Goal: Check status: Check status

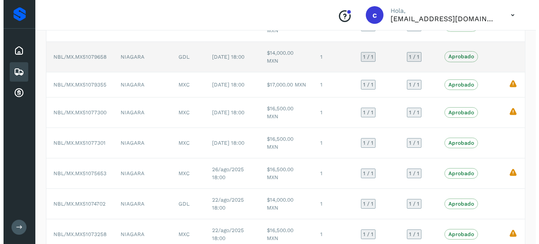
scroll to position [44, 0]
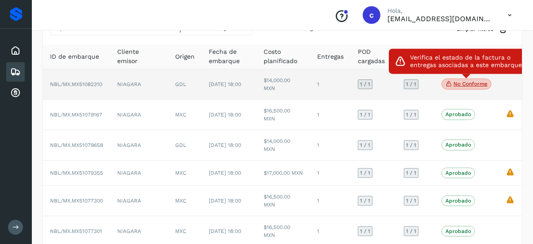
click at [458, 83] on p "No conforme" at bounding box center [470, 84] width 34 height 6
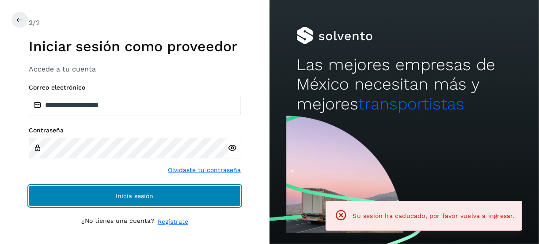
click at [89, 191] on button "Inicia sesión" at bounding box center [135, 196] width 212 height 21
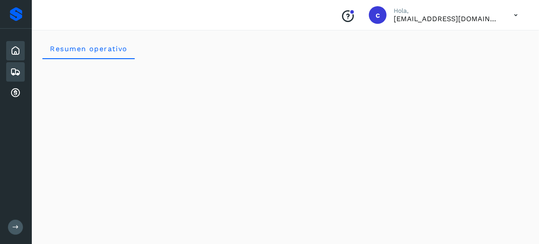
click at [13, 69] on icon at bounding box center [15, 72] width 11 height 11
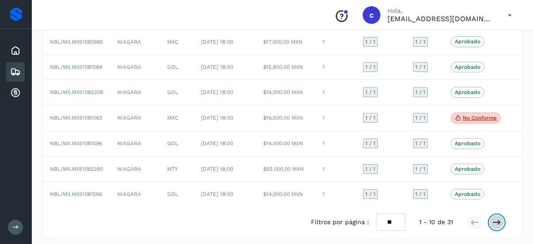
click at [492, 218] on button at bounding box center [496, 222] width 15 height 15
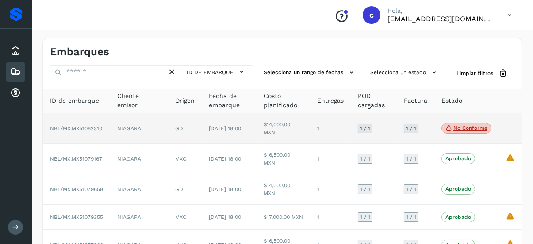
click at [450, 129] on icon at bounding box center [448, 128] width 7 height 8
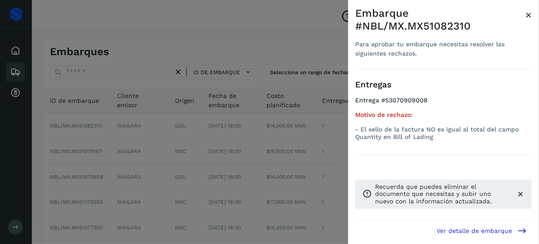
click at [290, 142] on div at bounding box center [269, 122] width 539 height 244
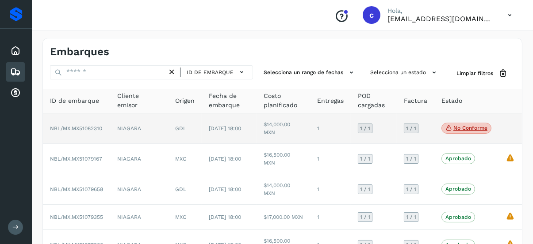
click at [76, 126] on span "NBL/MX.MX51082310" at bounding box center [76, 129] width 52 height 6
click at [77, 124] on td "NBL/MX.MX51082310" at bounding box center [76, 129] width 67 height 30
click at [217, 133] on td "[DATE] 18:00" at bounding box center [229, 129] width 55 height 30
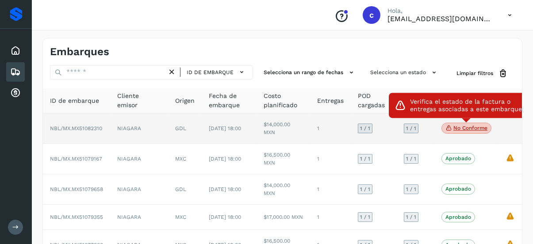
click at [448, 124] on icon at bounding box center [448, 128] width 7 height 8
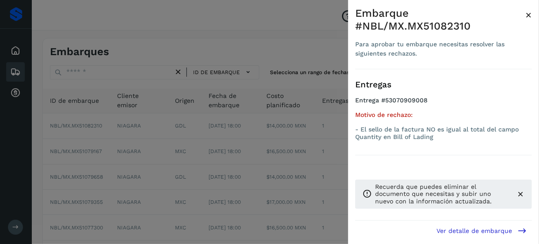
drag, startPoint x: 260, startPoint y: 179, endPoint x: 107, endPoint y: 126, distance: 162.0
click at [255, 179] on div at bounding box center [269, 122] width 539 height 244
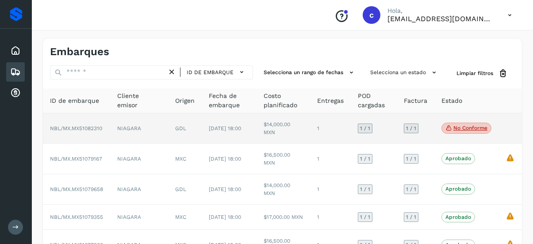
click at [80, 128] on span "NBL/MX.MX51082310" at bounding box center [76, 129] width 52 height 6
click at [84, 123] on td "NBL/MX.MX51082310" at bounding box center [76, 129] width 67 height 30
click at [85, 123] on td "NBL/MX.MX51082310" at bounding box center [76, 129] width 67 height 30
drag, startPoint x: 85, startPoint y: 123, endPoint x: 119, endPoint y: 131, distance: 35.0
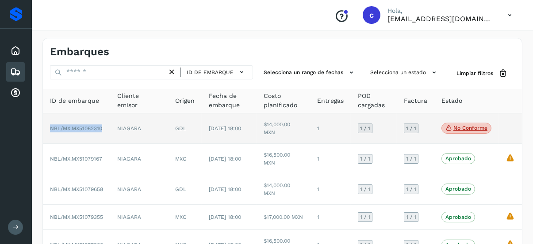
click at [87, 125] on td "NBL/MX.MX51082310" at bounding box center [76, 129] width 67 height 30
click at [139, 132] on td "NIAGARA" at bounding box center [139, 129] width 58 height 30
click at [168, 140] on td "GDL" at bounding box center [185, 129] width 34 height 30
click at [286, 141] on td "$14,000.00 MXN" at bounding box center [283, 129] width 54 height 30
drag, startPoint x: 348, startPoint y: 144, endPoint x: 375, endPoint y: 140, distance: 27.7
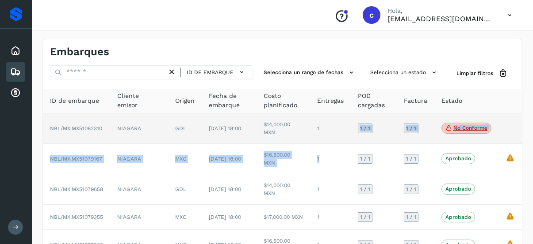
click at [462, 126] on p "No conforme" at bounding box center [470, 128] width 34 height 6
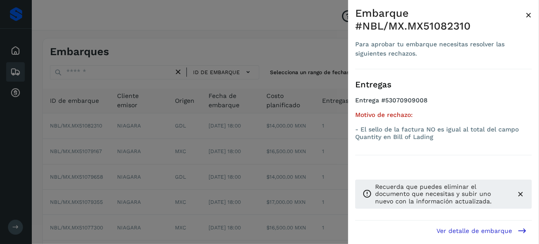
click at [62, 149] on div at bounding box center [269, 122] width 539 height 244
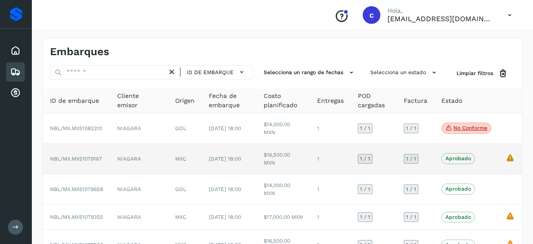
click at [170, 158] on td "MXC" at bounding box center [185, 159] width 34 height 30
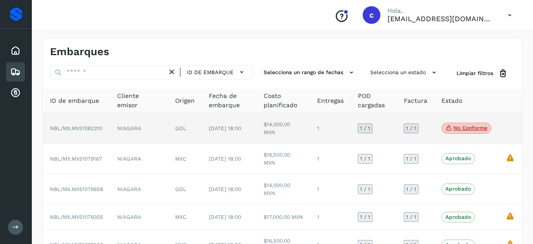
click at [179, 129] on td "GDL" at bounding box center [185, 129] width 34 height 30
click at [410, 127] on span "1 / 1" at bounding box center [411, 128] width 10 height 5
click at [57, 126] on span "NBL/MX.MX51082310" at bounding box center [76, 129] width 52 height 6
click at [126, 126] on td "NIAGARA" at bounding box center [139, 129] width 58 height 30
click at [168, 130] on td "GDL" at bounding box center [185, 129] width 34 height 30
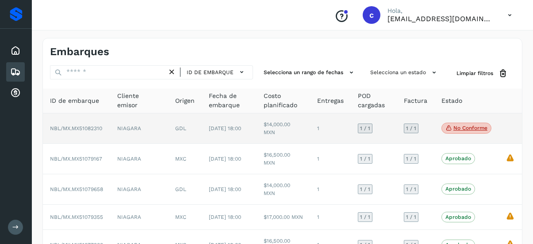
drag, startPoint x: 222, startPoint y: 132, endPoint x: 276, endPoint y: 130, distance: 54.0
click at [224, 132] on td "[DATE] 18:00" at bounding box center [229, 129] width 55 height 30
click at [458, 129] on p "No conforme" at bounding box center [470, 128] width 34 height 6
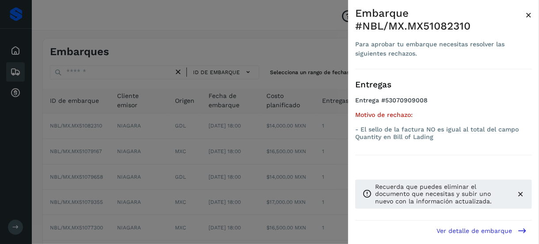
click at [457, 227] on button "Ver detalle de embarque" at bounding box center [481, 231] width 101 height 20
click at [521, 228] on icon at bounding box center [522, 230] width 9 height 9
click at [522, 230] on icon at bounding box center [522, 230] width 9 height 9
click at [431, 94] on div "Entregas Entrega #53070909008 Motivo de rechazo: - El sello de la factura NO es…" at bounding box center [443, 112] width 177 height 86
click at [532, 12] on span "×" at bounding box center [529, 15] width 7 height 12
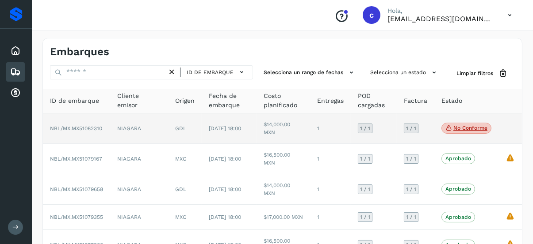
click at [92, 128] on span "NBL/MX.MX51082310" at bounding box center [76, 129] width 52 height 6
click at [92, 127] on span "NBL/MX.MX51082310" at bounding box center [76, 129] width 52 height 6
click at [168, 126] on td "GDL" at bounding box center [185, 129] width 34 height 30
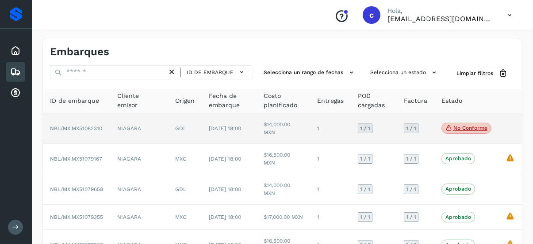
click at [271, 125] on td "$14,000.00 MXN" at bounding box center [283, 129] width 54 height 30
click at [271, 126] on td "$14,000.00 MXN" at bounding box center [283, 129] width 54 height 30
click at [316, 130] on td "1" at bounding box center [330, 129] width 41 height 30
drag, startPoint x: 388, startPoint y: 137, endPoint x: 393, endPoint y: 137, distance: 5.3
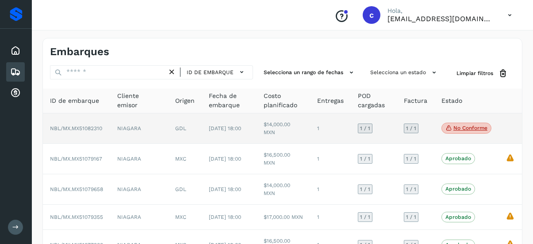
click at [390, 137] on td "1 / 1" at bounding box center [374, 129] width 46 height 30
click at [510, 130] on td at bounding box center [509, 129] width 23 height 30
click at [97, 126] on span "NBL/MX.MX51082310" at bounding box center [76, 129] width 52 height 6
click at [451, 128] on icon at bounding box center [448, 128] width 7 height 8
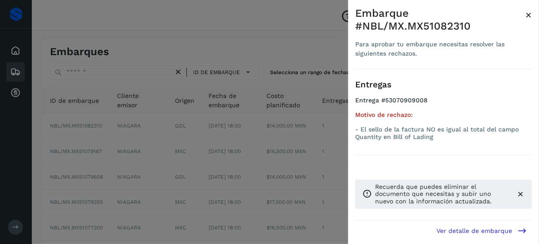
drag, startPoint x: 404, startPoint y: 112, endPoint x: 401, endPoint y: 116, distance: 4.8
click at [403, 112] on h5 "Motivo de rechazo:" at bounding box center [443, 115] width 177 height 8
drag, startPoint x: 406, startPoint y: 130, endPoint x: 409, endPoint y: 169, distance: 39.0
click at [407, 136] on p "- El sello de la factura NO es igual al total del campo Quantity en Bill of Lad…" at bounding box center [443, 133] width 177 height 15
click at [410, 191] on p "Recuerda que puedes eliminar el documento que necesitas y subir uno nuevo con l…" at bounding box center [442, 194] width 134 height 22
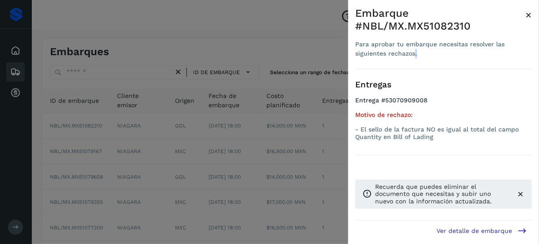
drag, startPoint x: 416, startPoint y: 51, endPoint x: 380, endPoint y: 35, distance: 39.0
click at [400, 45] on div "Para aprobar tu embarque necesitas resolver las siguientes rechazos." at bounding box center [440, 49] width 170 height 19
click at [378, 19] on div "Embarque #NBL/MX.MX51082310" at bounding box center [440, 20] width 170 height 26
click at [382, 107] on h4 "Entrega #53070909008" at bounding box center [443, 104] width 177 height 15
drag, startPoint x: 386, startPoint y: 125, endPoint x: 394, endPoint y: 118, distance: 10.3
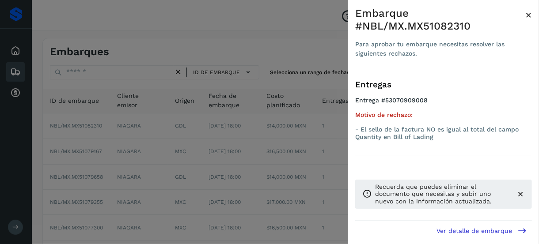
click at [391, 121] on div "Motivo de rechazo: - El sello de la factura NO es igual al total del campo Quan…" at bounding box center [443, 125] width 177 height 29
drag, startPoint x: 527, startPoint y: 13, endPoint x: 503, endPoint y: 21, distance: 26.0
click at [515, 19] on div "Embarque #NBL/MX.MX51082310 Para aprobar tu embarque necesitas resolver las sig…" at bounding box center [443, 38] width 177 height 62
click at [530, 17] on span "×" at bounding box center [529, 15] width 7 height 12
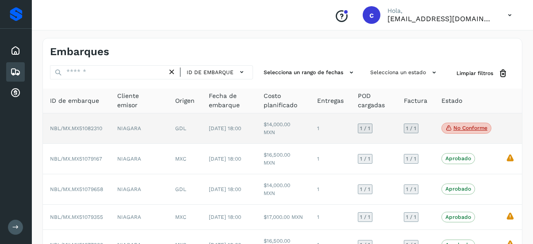
click at [110, 127] on td "NBL/MX.MX51082310" at bounding box center [76, 129] width 67 height 30
click at [48, 131] on td "NBL/MX.MX51082310" at bounding box center [76, 129] width 67 height 30
drag, startPoint x: 61, startPoint y: 133, endPoint x: 30, endPoint y: 83, distance: 58.4
click at [62, 132] on td "NBL/MX.MX51082310" at bounding box center [76, 129] width 67 height 30
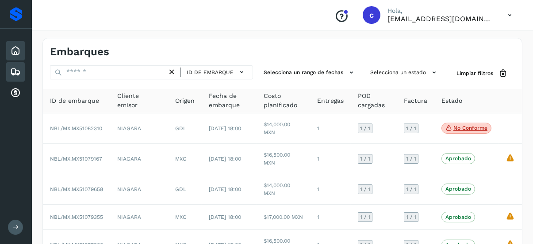
click at [19, 53] on icon at bounding box center [15, 51] width 11 height 11
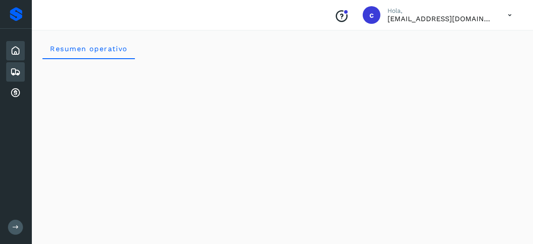
click at [15, 72] on icon at bounding box center [15, 72] width 11 height 11
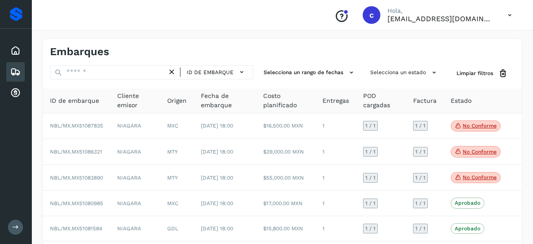
scroll to position [162, 0]
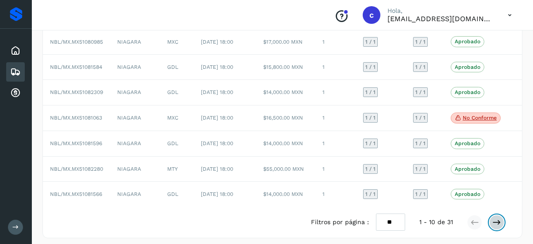
click at [501, 220] on button at bounding box center [496, 222] width 15 height 15
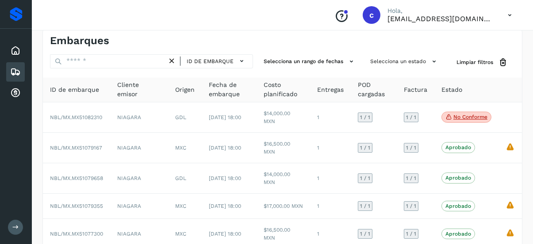
scroll to position [0, 0]
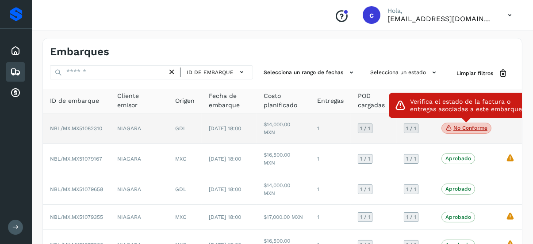
click at [465, 126] on p "No conforme" at bounding box center [470, 128] width 34 height 6
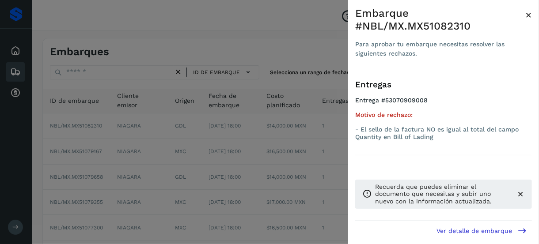
drag, startPoint x: 183, startPoint y: 126, endPoint x: 133, endPoint y: 111, distance: 51.7
click at [182, 126] on div at bounding box center [269, 122] width 539 height 244
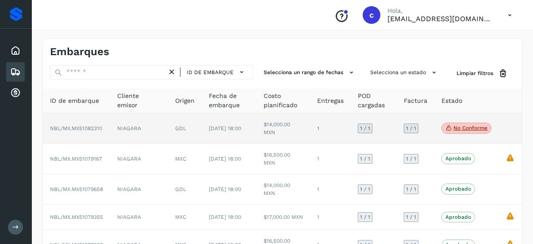
click at [80, 127] on span "NBL/MX.MX51082310" at bounding box center [76, 129] width 52 height 6
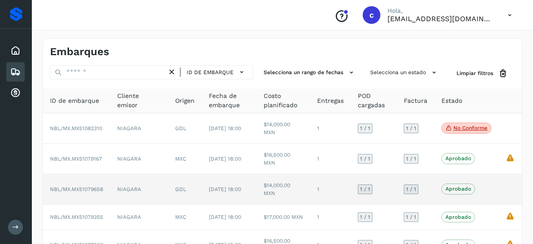
click at [89, 183] on td "NBL/MX.MX51079658" at bounding box center [76, 190] width 67 height 30
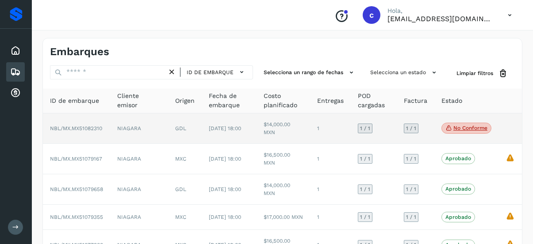
click at [209, 132] on span "[DATE] 18:00" at bounding box center [225, 129] width 32 height 6
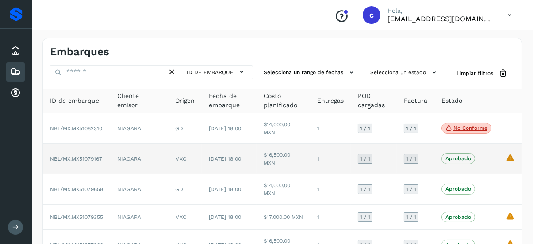
click at [219, 170] on td "[DATE] 18:00" at bounding box center [229, 159] width 55 height 30
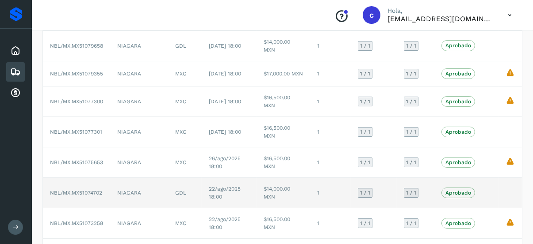
scroll to position [37, 0]
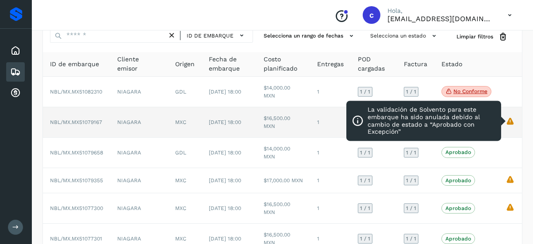
click at [510, 119] on icon "La validación de Solvento para este embarque ha sido anulada debido al cambio d…" at bounding box center [509, 121] width 9 height 9
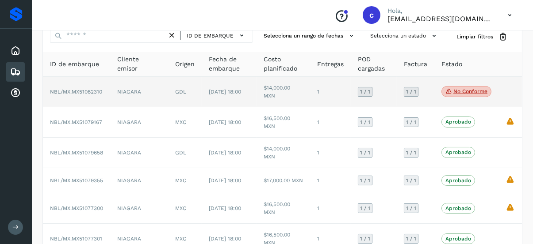
click at [503, 94] on td at bounding box center [509, 92] width 23 height 30
click at [473, 88] on span "No conforme" at bounding box center [466, 91] width 50 height 11
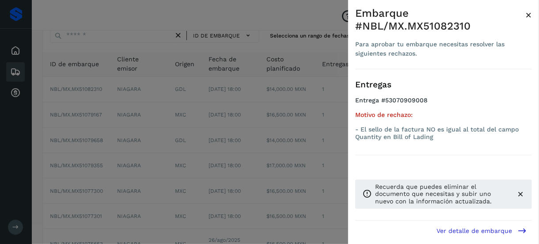
click at [404, 191] on p "Recuerda que puedes eliminar el documento que necesitas y subir uno nuevo con l…" at bounding box center [442, 194] width 134 height 22
click at [465, 231] on span "Ver detalle de embarque" at bounding box center [475, 231] width 76 height 6
click at [521, 226] on button "Ver detalle de embarque" at bounding box center [481, 231] width 101 height 20
click at [528, 15] on span "×" at bounding box center [529, 15] width 7 height 12
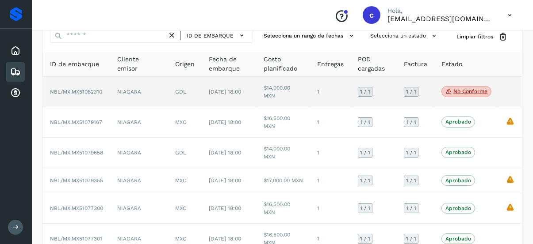
click at [107, 99] on td "NBL/MX.MX51082310" at bounding box center [76, 92] width 67 height 30
click at [84, 89] on span "NBL/MX.MX51082310" at bounding box center [76, 92] width 52 height 6
click at [84, 91] on span "NBL/MX.MX51082310" at bounding box center [76, 92] width 52 height 6
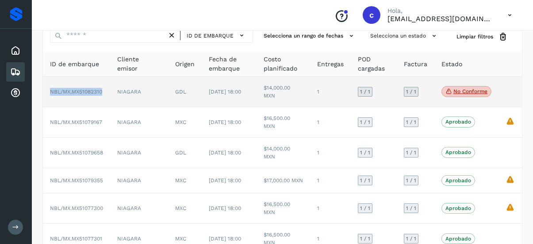
click at [84, 91] on span "NBL/MX.MX51082310" at bounding box center [76, 92] width 52 height 6
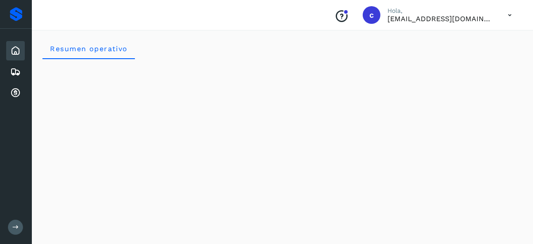
click at [19, 47] on icon at bounding box center [15, 51] width 11 height 11
click at [17, 66] on div "Embarques" at bounding box center [15, 71] width 19 height 19
click at [10, 72] on icon at bounding box center [15, 72] width 11 height 11
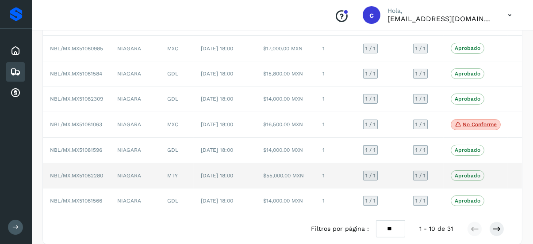
scroll to position [162, 0]
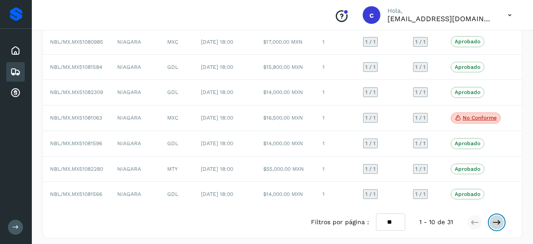
click at [492, 218] on icon at bounding box center [496, 222] width 9 height 9
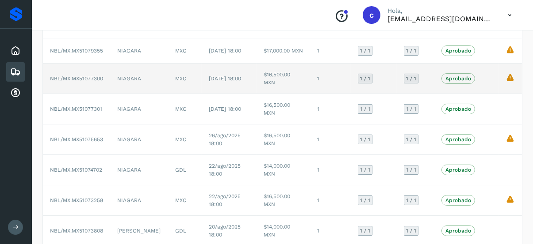
scroll to position [0, 0]
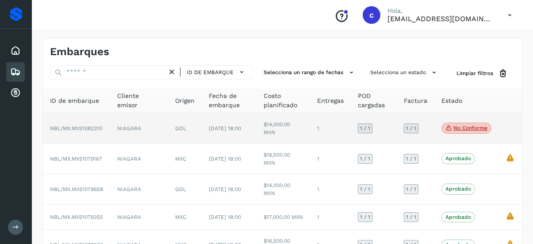
click at [473, 126] on p "No conforme" at bounding box center [470, 128] width 34 height 6
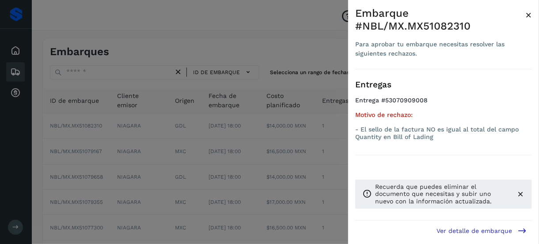
drag, startPoint x: 223, startPoint y: 110, endPoint x: 213, endPoint y: 112, distance: 10.4
click at [218, 111] on div at bounding box center [269, 122] width 539 height 244
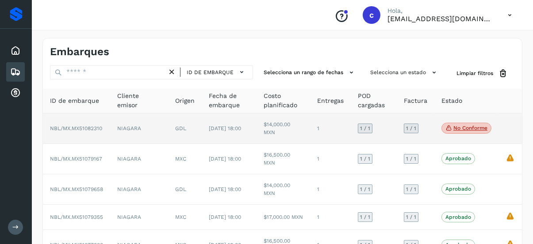
click at [56, 126] on span "NBL/MX.MX51082310" at bounding box center [76, 129] width 52 height 6
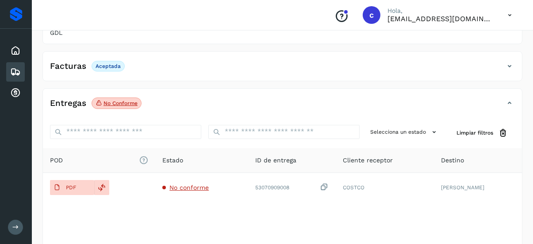
scroll to position [177, 0]
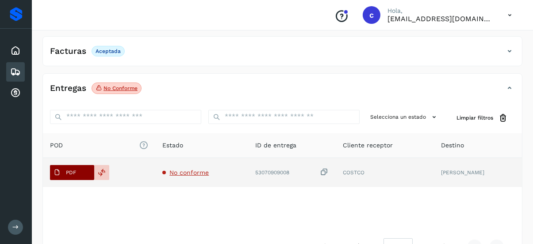
click at [88, 169] on button "PDF" at bounding box center [72, 172] width 44 height 15
click at [103, 171] on icon at bounding box center [102, 173] width 8 height 8
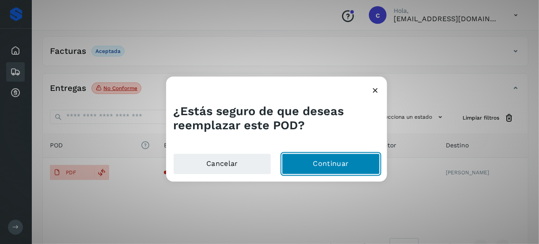
click at [314, 166] on button "Continuar" at bounding box center [331, 164] width 98 height 21
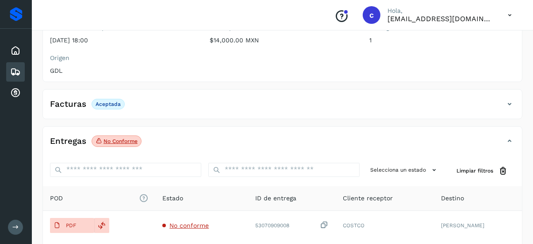
scroll to position [204, 0]
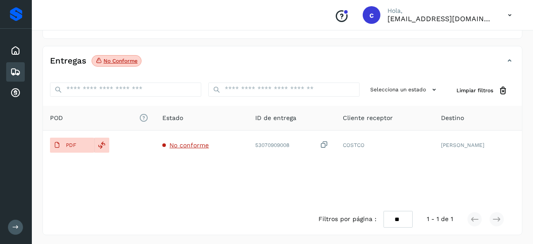
drag, startPoint x: 301, startPoint y: 143, endPoint x: 252, endPoint y: 172, distance: 57.8
click at [248, 181] on div "POD El tamaño máximo de archivo es de 20 Mb. Estado ID de entrega Cliente recep…" at bounding box center [282, 155] width 479 height 98
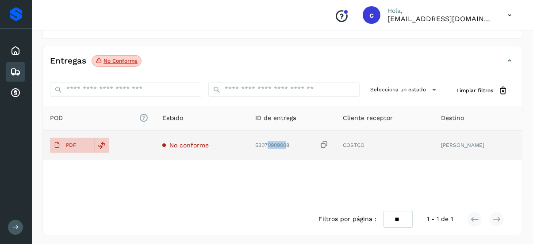
drag, startPoint x: 282, startPoint y: 141, endPoint x: 302, endPoint y: 145, distance: 20.3
click at [302, 145] on div "53070909008" at bounding box center [291, 145] width 73 height 9
drag, startPoint x: 304, startPoint y: 143, endPoint x: 274, endPoint y: 142, distance: 30.5
click at [271, 141] on div "53070909008" at bounding box center [291, 145] width 73 height 9
copy div "53070909008"
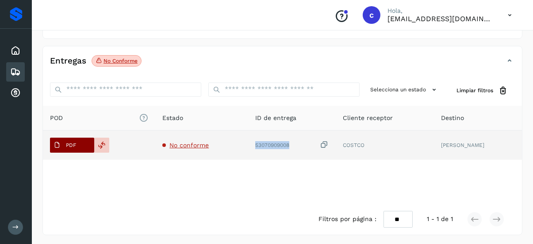
click at [69, 139] on span "PDF" at bounding box center [65, 145] width 30 height 14
click at [97, 147] on div at bounding box center [101, 145] width 15 height 15
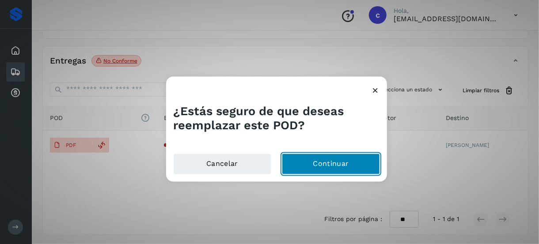
click at [287, 169] on button "Continuar" at bounding box center [331, 164] width 98 height 21
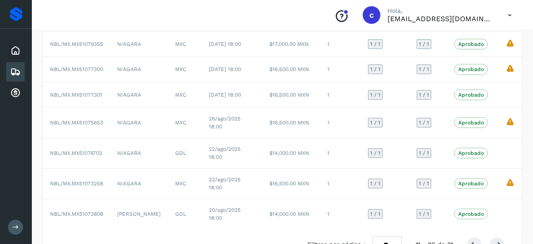
scroll to position [160, 0]
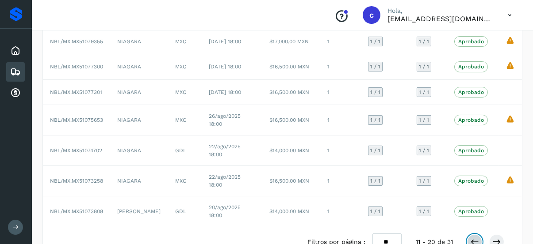
click at [475, 238] on icon at bounding box center [474, 242] width 9 height 9
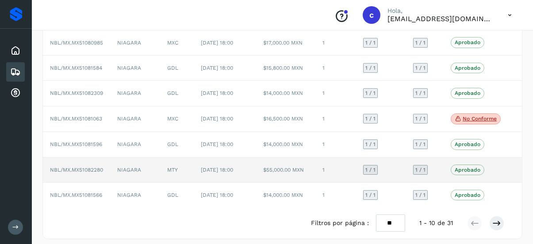
scroll to position [162, 0]
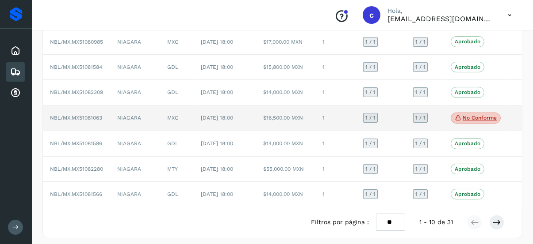
click at [465, 115] on p "No conforme" at bounding box center [479, 118] width 34 height 6
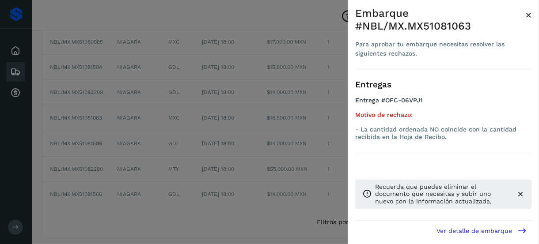
click at [325, 133] on div at bounding box center [269, 122] width 539 height 244
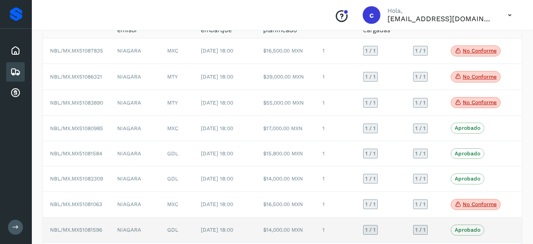
scroll to position [73, 0]
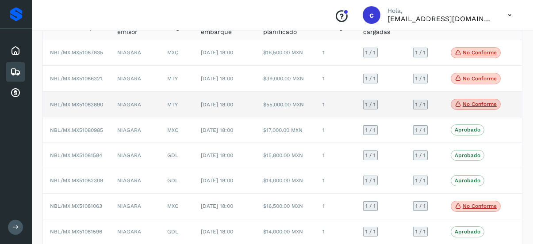
click at [465, 99] on div "No conforme Verifica el estado de la factura o entregas asociadas a este embarq…" at bounding box center [475, 104] width 50 height 11
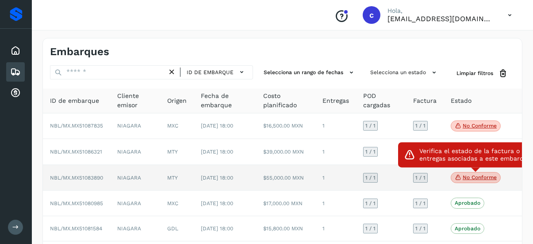
click at [468, 180] on span "No conforme" at bounding box center [475, 177] width 50 height 11
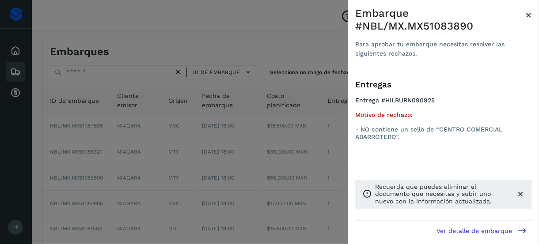
click at [280, 153] on div at bounding box center [269, 122] width 539 height 244
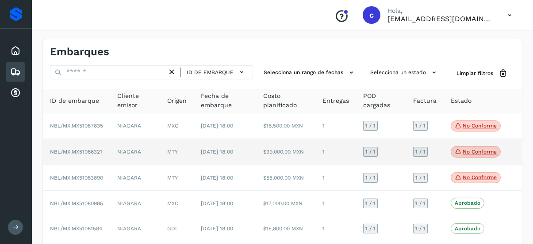
click at [468, 149] on p "No conforme" at bounding box center [479, 152] width 34 height 6
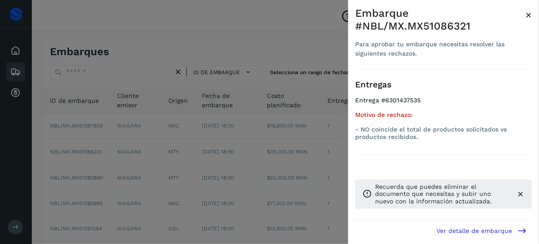
click at [238, 158] on div at bounding box center [269, 122] width 539 height 244
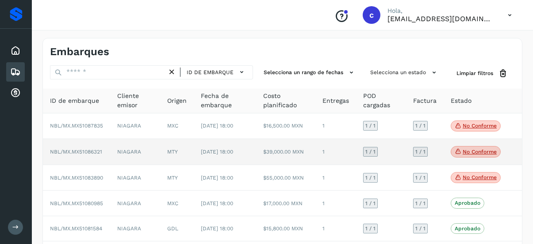
click at [101, 152] on span "NBL/MX.MX51086321" at bounding box center [76, 152] width 52 height 6
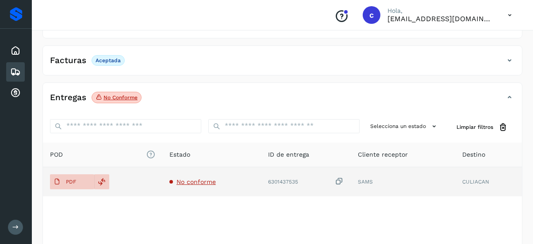
scroll to position [177, 0]
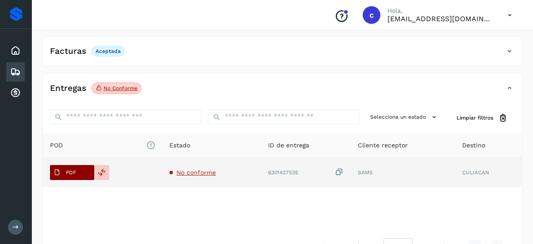
click at [82, 171] on button "PDF" at bounding box center [72, 172] width 44 height 15
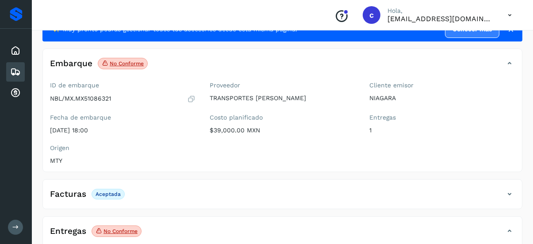
scroll to position [0, 0]
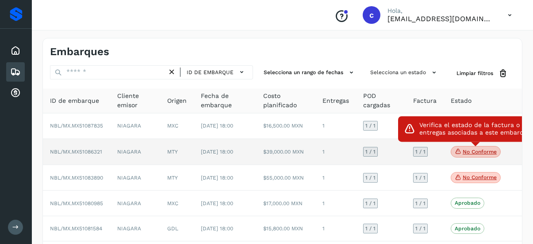
click at [462, 151] on p "No conforme" at bounding box center [479, 152] width 34 height 6
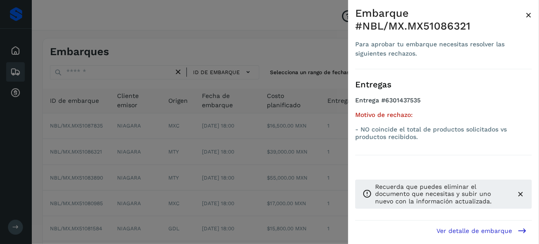
drag, startPoint x: 280, startPoint y: 99, endPoint x: 188, endPoint y: 122, distance: 95.2
click at [280, 99] on div at bounding box center [269, 122] width 539 height 244
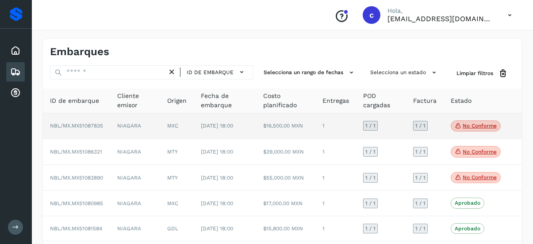
click at [80, 127] on span "NBL/MX.MX51087835" at bounding box center [76, 126] width 53 height 6
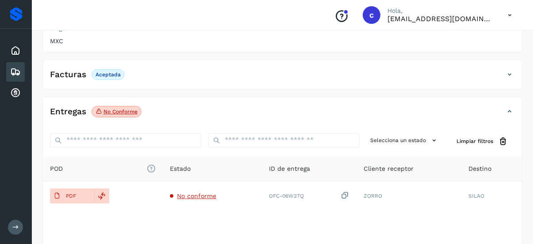
scroll to position [177, 0]
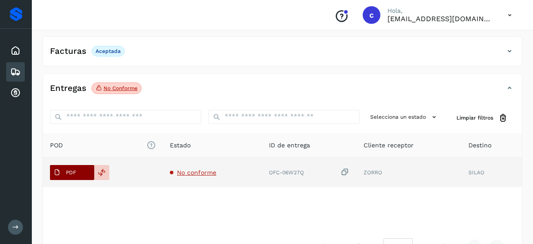
click at [80, 171] on button "PDF" at bounding box center [72, 172] width 44 height 15
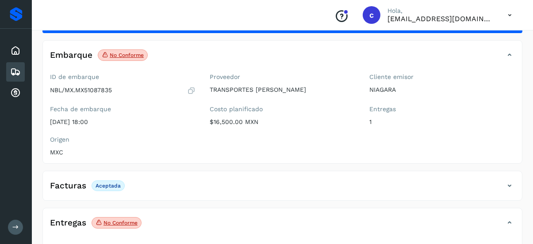
scroll to position [0, 0]
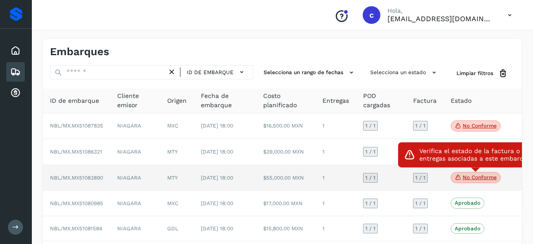
click at [472, 175] on p "No conforme" at bounding box center [479, 178] width 34 height 6
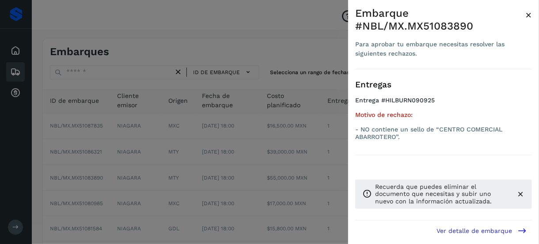
drag, startPoint x: 308, startPoint y: 146, endPoint x: 405, endPoint y: 50, distance: 136.9
click at [310, 136] on div at bounding box center [269, 122] width 539 height 244
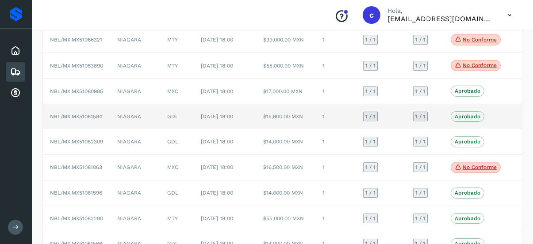
scroll to position [133, 0]
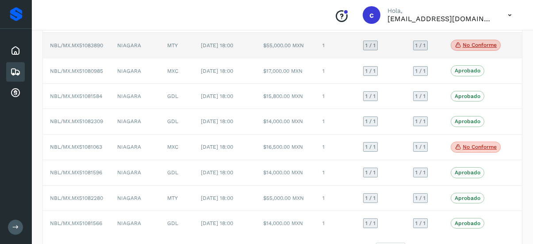
click at [469, 46] on p "No conforme" at bounding box center [479, 45] width 34 height 6
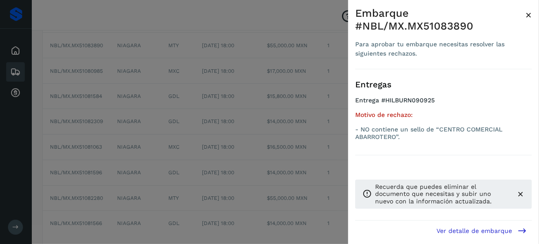
drag, startPoint x: 212, startPoint y: 112, endPoint x: 201, endPoint y: 110, distance: 11.3
click at [206, 112] on div at bounding box center [269, 122] width 539 height 244
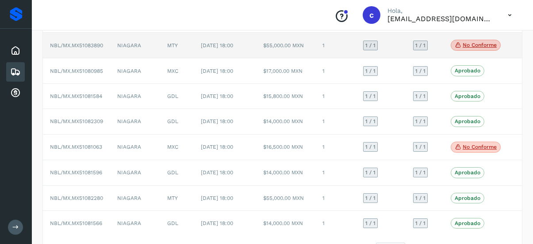
click at [129, 44] on td "NIAGARA" at bounding box center [135, 46] width 50 height 26
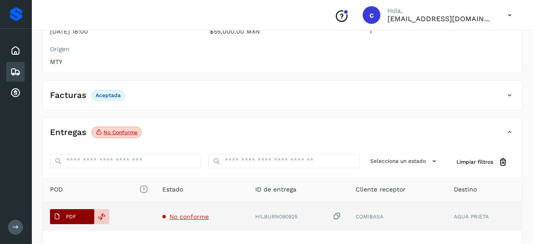
click at [71, 214] on p "PDF" at bounding box center [71, 217] width 10 height 6
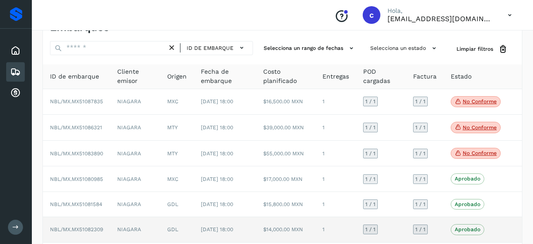
scroll to position [44, 0]
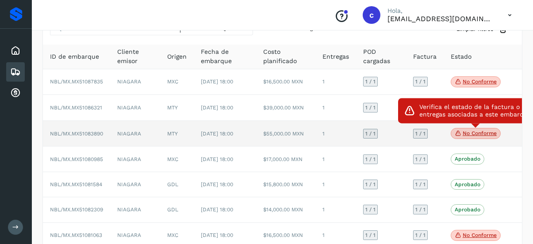
click at [466, 132] on p "No conforme" at bounding box center [479, 133] width 34 height 6
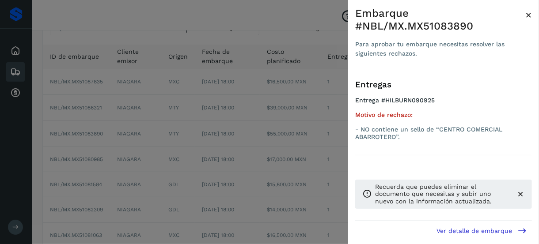
click at [286, 93] on div at bounding box center [269, 122] width 539 height 244
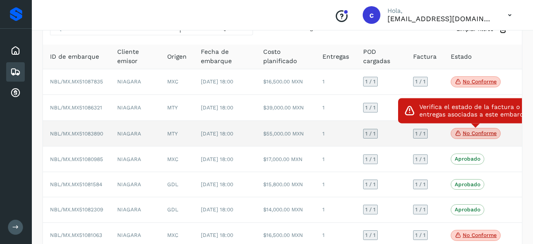
click at [479, 134] on p "No conforme" at bounding box center [479, 133] width 34 height 6
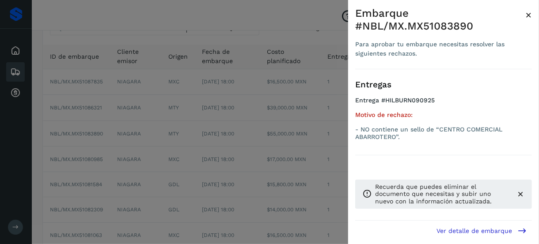
click at [532, 14] on span "×" at bounding box center [529, 15] width 7 height 12
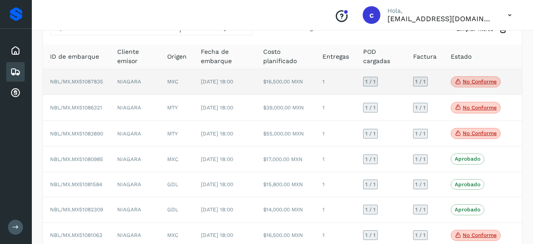
click at [472, 80] on p "No conforme" at bounding box center [479, 82] width 34 height 6
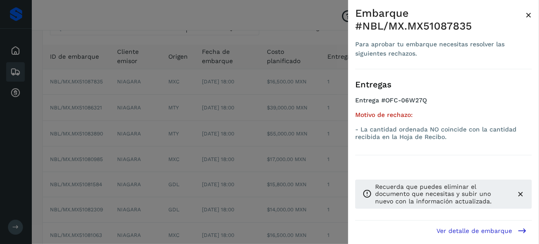
click at [247, 145] on div at bounding box center [269, 122] width 539 height 244
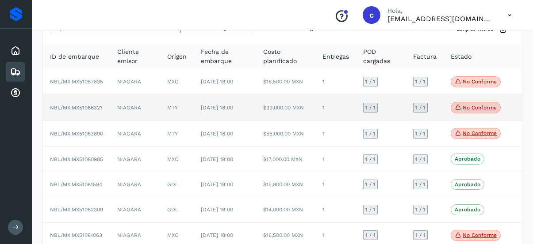
click at [472, 102] on div "No conforme Verifica el estado de la factura o entregas asociadas a este embarq…" at bounding box center [475, 107] width 50 height 11
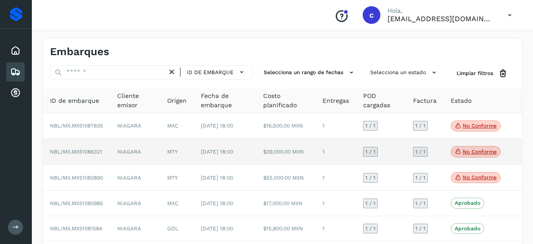
click at [460, 149] on icon at bounding box center [457, 152] width 7 height 8
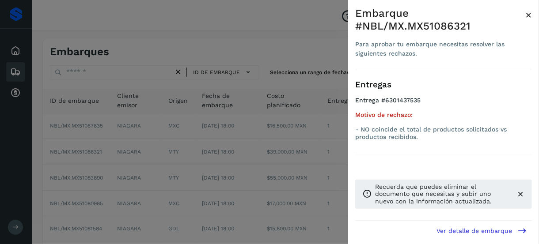
click at [268, 173] on div at bounding box center [269, 122] width 539 height 244
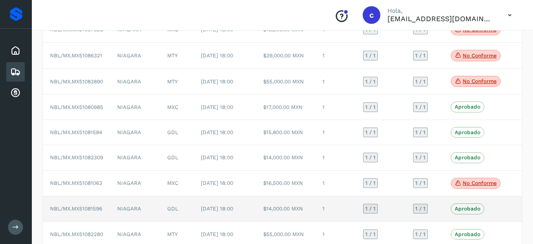
scroll to position [162, 0]
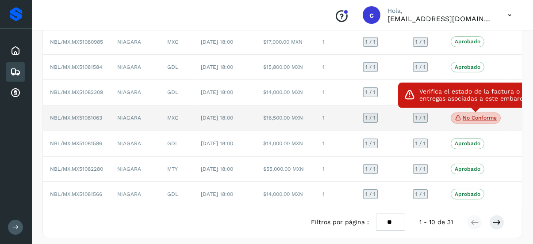
click at [472, 117] on p "No conforme" at bounding box center [479, 118] width 34 height 6
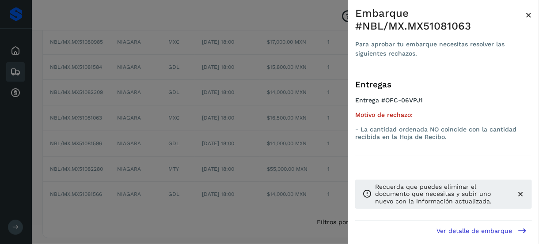
click at [242, 175] on div at bounding box center [269, 122] width 539 height 244
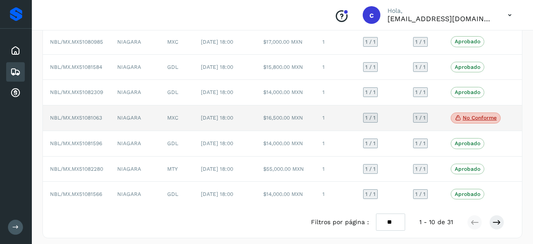
click at [99, 110] on td "NBL/MX.MX51081063" at bounding box center [76, 119] width 67 height 26
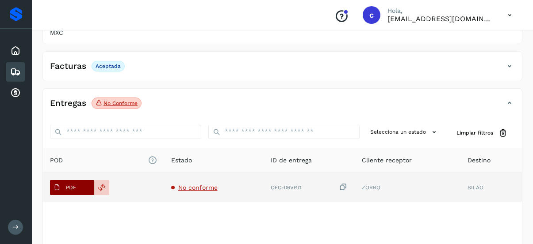
click at [80, 187] on button "PDF" at bounding box center [72, 187] width 44 height 15
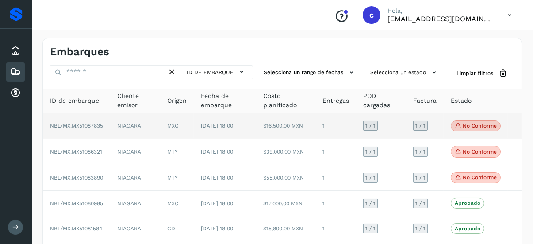
click at [88, 126] on span "NBL/MX.MX51087835" at bounding box center [76, 126] width 53 height 6
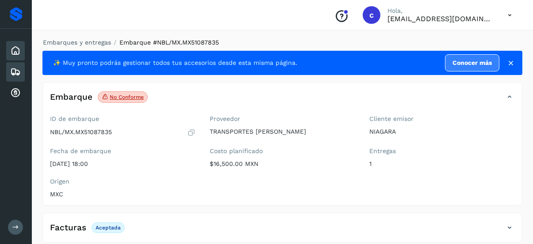
click at [11, 52] on icon at bounding box center [15, 51] width 11 height 11
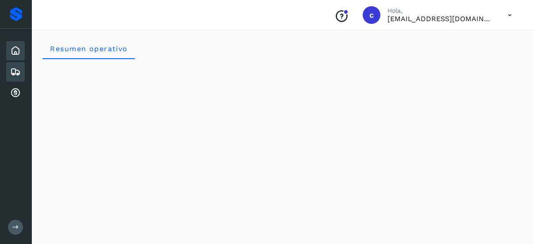
click at [16, 65] on div "Embarques" at bounding box center [15, 71] width 19 height 19
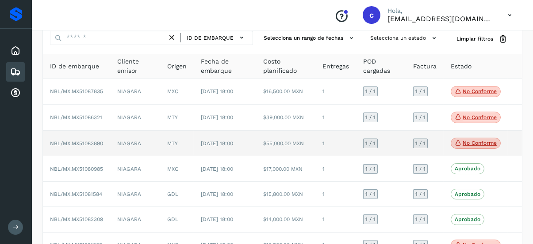
scroll to position [88, 0]
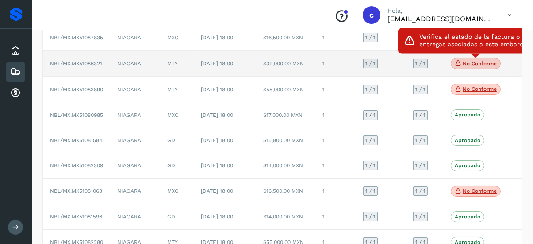
click at [456, 63] on icon at bounding box center [457, 63] width 7 height 8
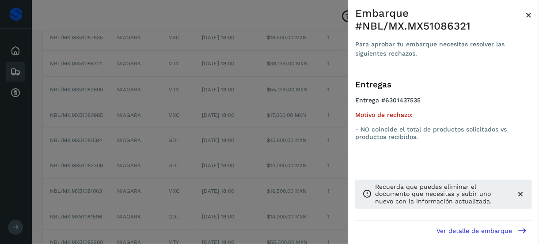
drag, startPoint x: 107, startPoint y: 126, endPoint x: 33, endPoint y: 88, distance: 82.8
click at [89, 120] on div at bounding box center [269, 122] width 539 height 244
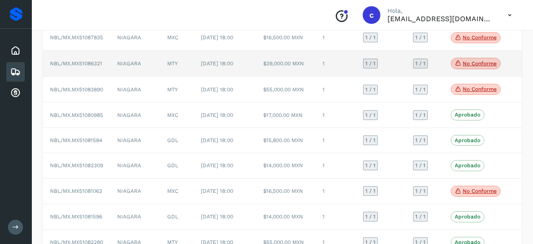
click at [76, 61] on span "NBL/MX.MX51086321" at bounding box center [76, 64] width 52 height 6
